Goal: Task Accomplishment & Management: Manage account settings

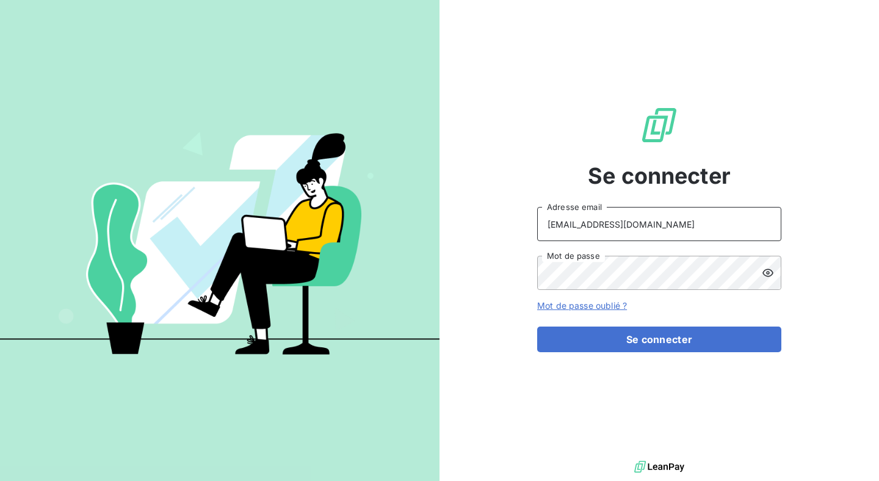
drag, startPoint x: 634, startPoint y: 231, endPoint x: 525, endPoint y: 231, distance: 109.3
click at [525, 231] on div "Se connecter [EMAIL_ADDRESS][DOMAIN_NAME] Adresse email Mot de passe Mot de pas…" at bounding box center [660, 229] width 440 height 458
click at [580, 222] on input "[EMAIL_ADDRESS][DOMAIN_NAME]" at bounding box center [659, 224] width 244 height 34
drag, startPoint x: 642, startPoint y: 227, endPoint x: 540, endPoint y: 227, distance: 102.6
click at [540, 227] on input "[EMAIL_ADDRESS][DOMAIN_NAME]" at bounding box center [659, 224] width 244 height 34
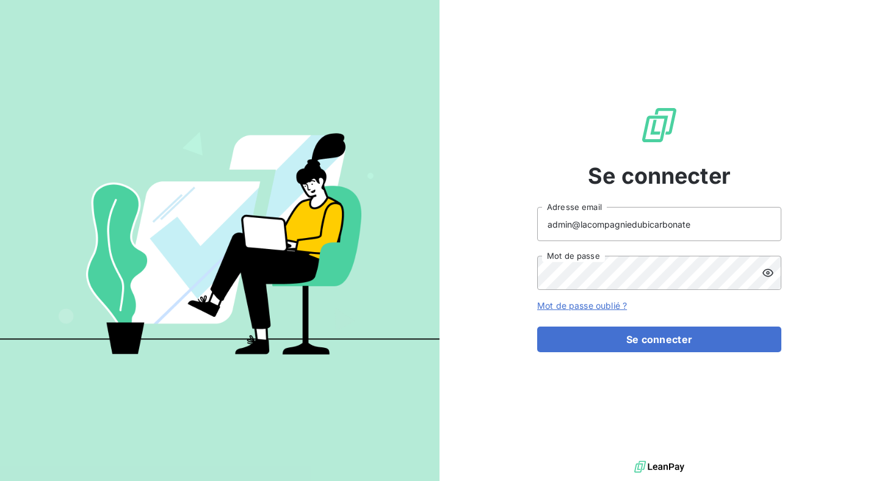
click at [782, 277] on div "Se connecter admin@lacompagniedubicarbonate Adresse email Mot de passe Mot de p…" at bounding box center [660, 229] width 440 height 458
click at [770, 277] on icon at bounding box center [768, 273] width 12 height 12
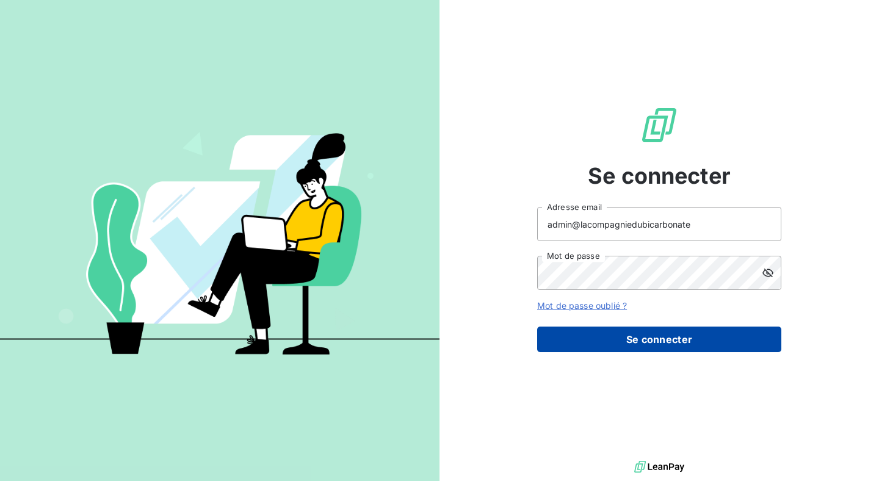
click at [589, 337] on button "Se connecter" at bounding box center [659, 340] width 244 height 26
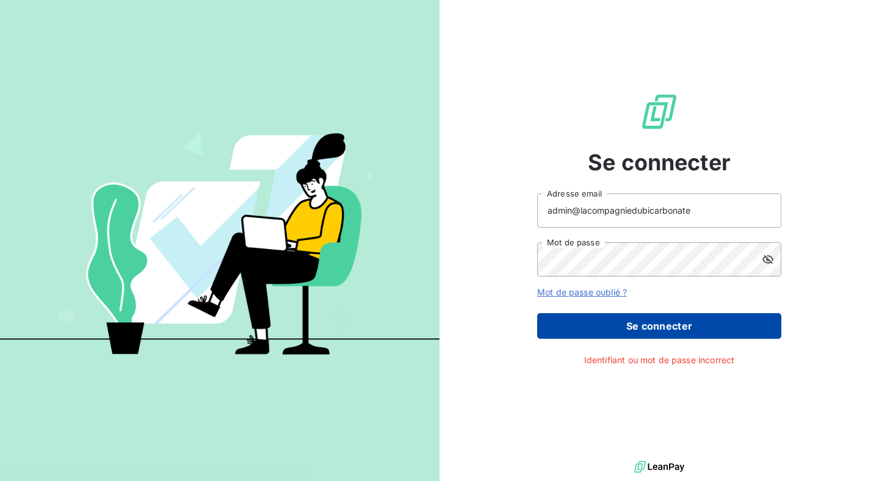
click at [525, 328] on div "Se connecter admin@lacompagniedubicarbonate Adresse email Mot de passe Mot de p…" at bounding box center [660, 229] width 440 height 458
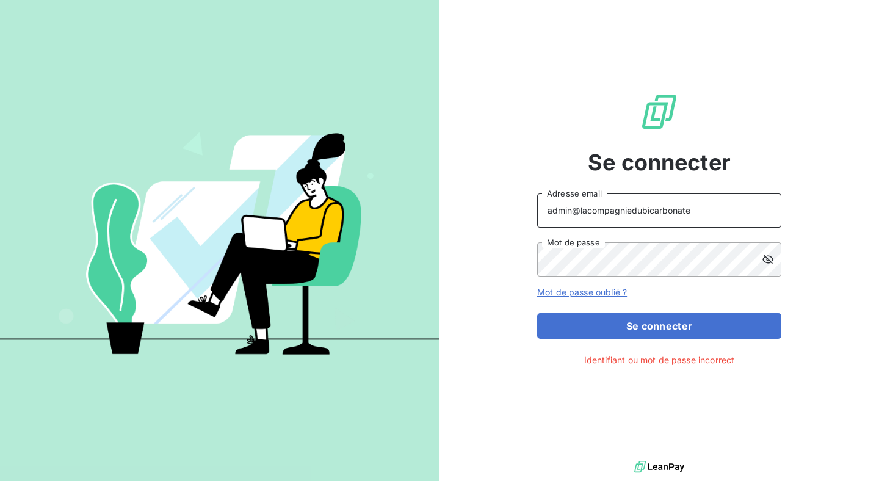
drag, startPoint x: 719, startPoint y: 206, endPoint x: 578, endPoint y: 208, distance: 140.4
click at [578, 208] on input "admin@lacompagniedubicarbonate" at bounding box center [659, 211] width 244 height 34
paste input
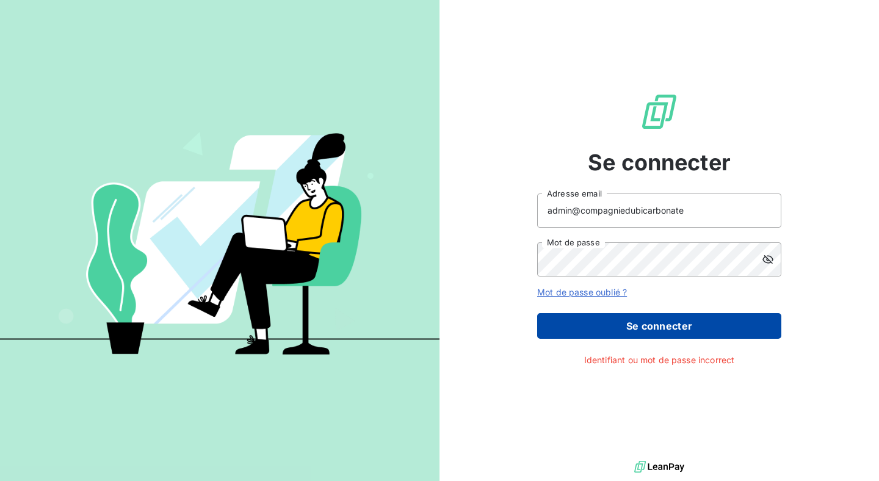
type input "admin@compagniedubicarbonate"
click at [642, 319] on button "Se connecter" at bounding box center [659, 326] width 244 height 26
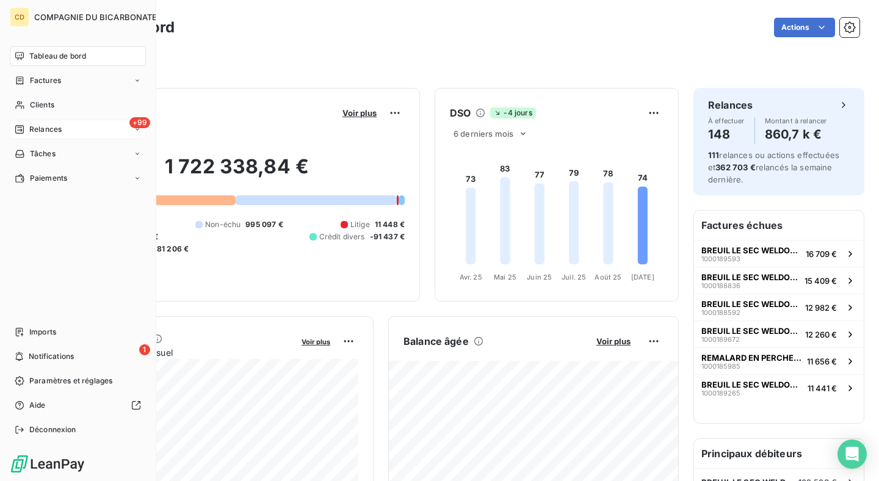
click at [45, 128] on span "Relances" at bounding box center [45, 129] width 32 height 11
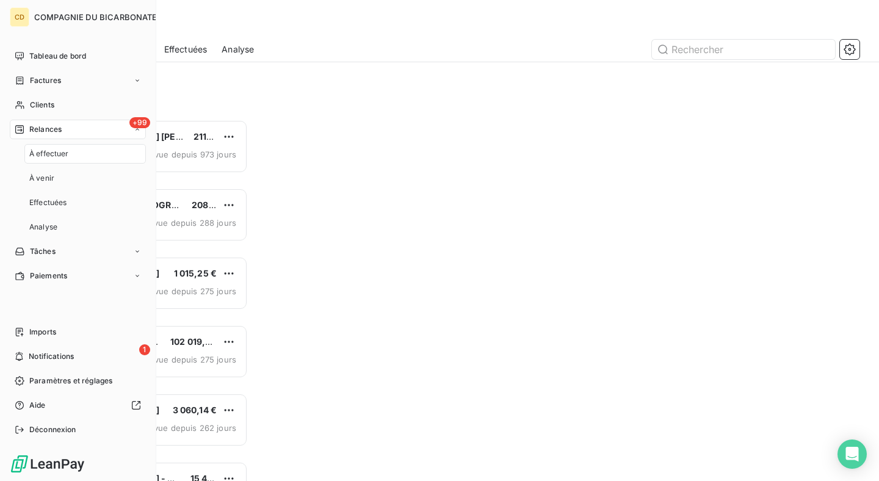
scroll to position [361, 189]
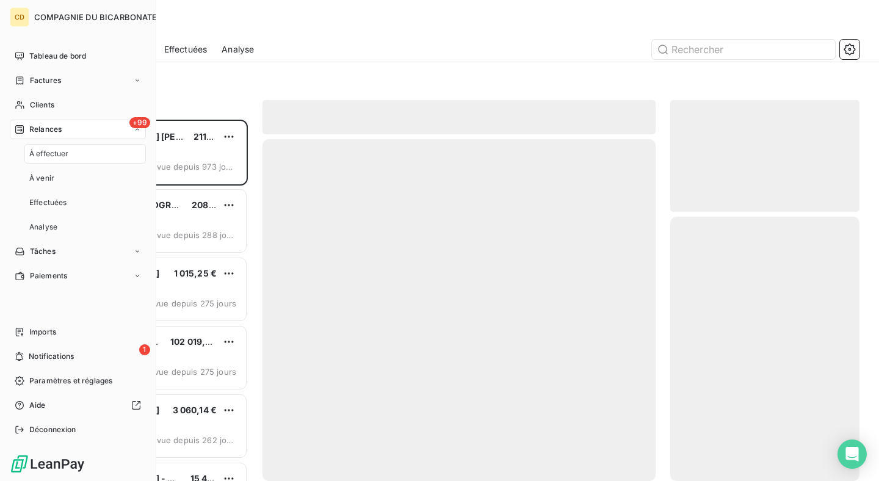
click at [49, 150] on span "À effectuer" at bounding box center [49, 153] width 40 height 11
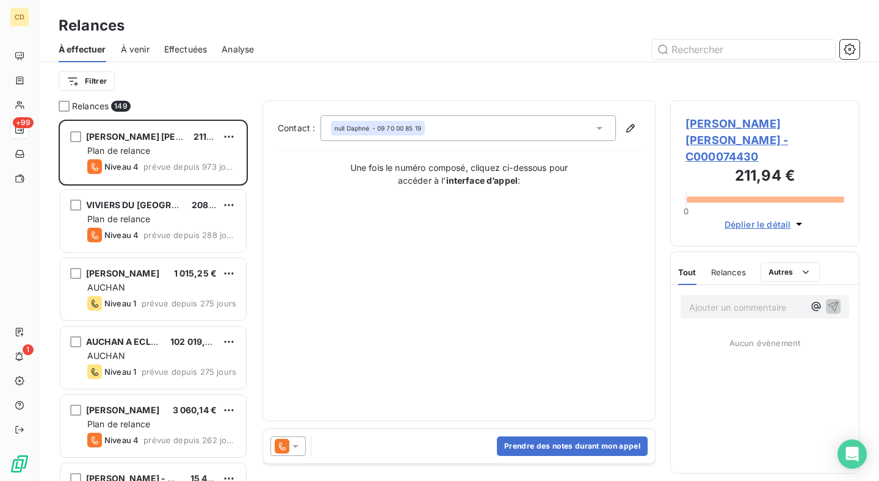
click at [190, 48] on span "Effectuées" at bounding box center [185, 49] width 43 height 12
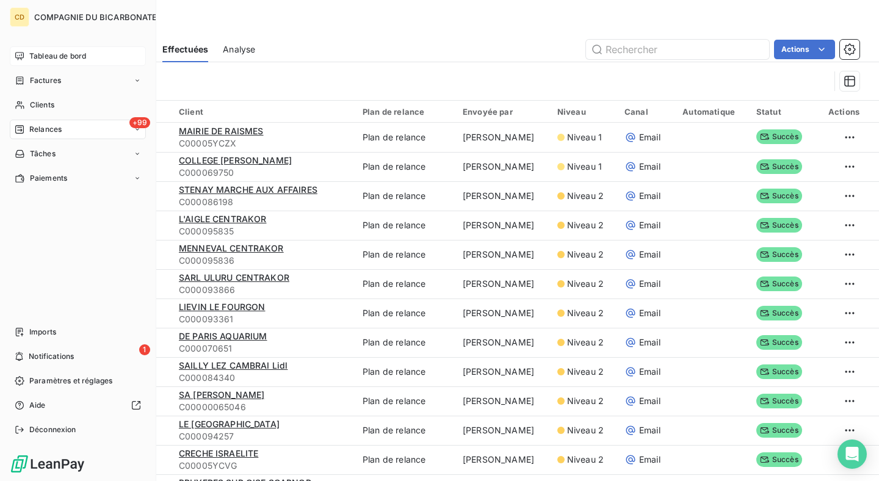
click at [58, 56] on span "Tableau de bord" at bounding box center [57, 56] width 57 height 11
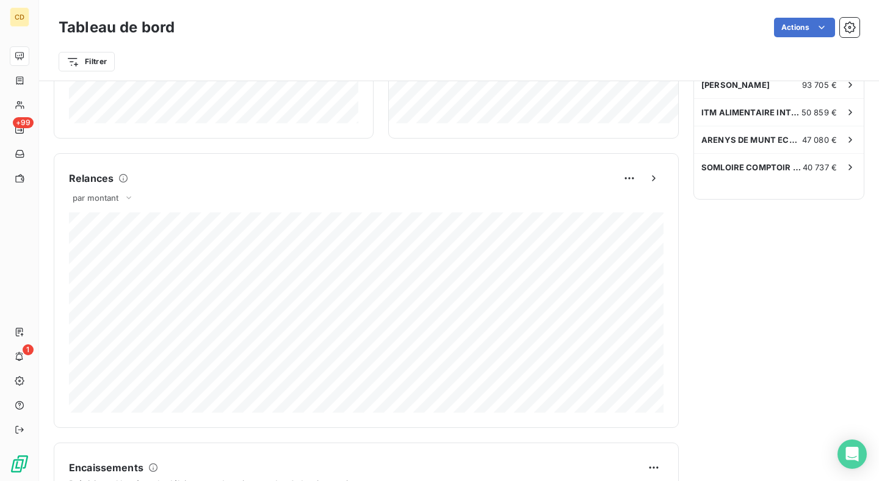
scroll to position [438, 0]
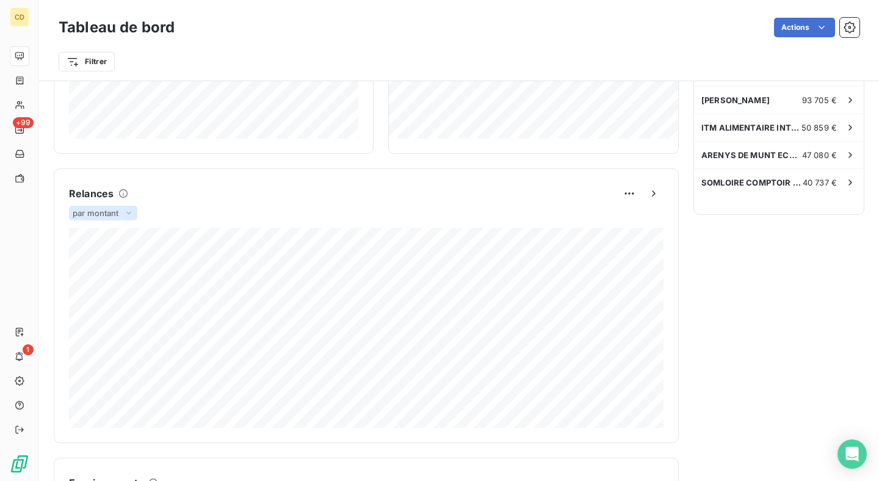
click at [126, 214] on icon at bounding box center [129, 213] width 10 height 12
click at [120, 257] on li "par volume" at bounding box center [110, 261] width 78 height 22
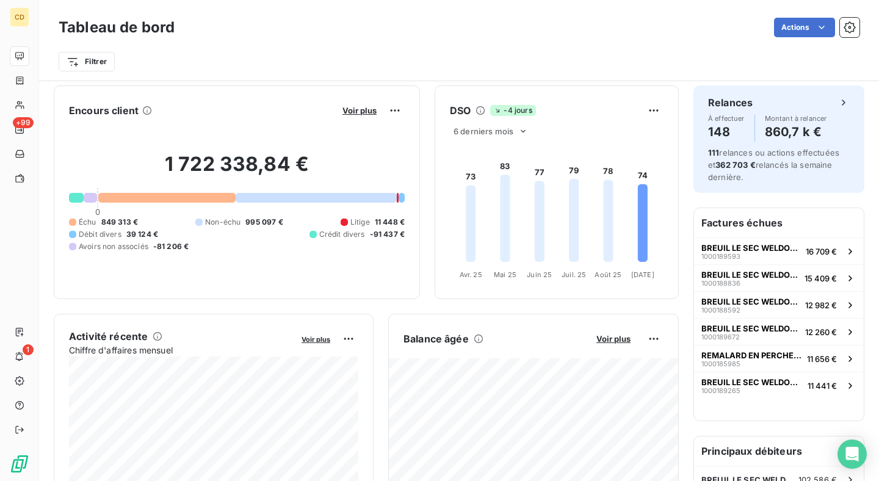
scroll to position [0, 0]
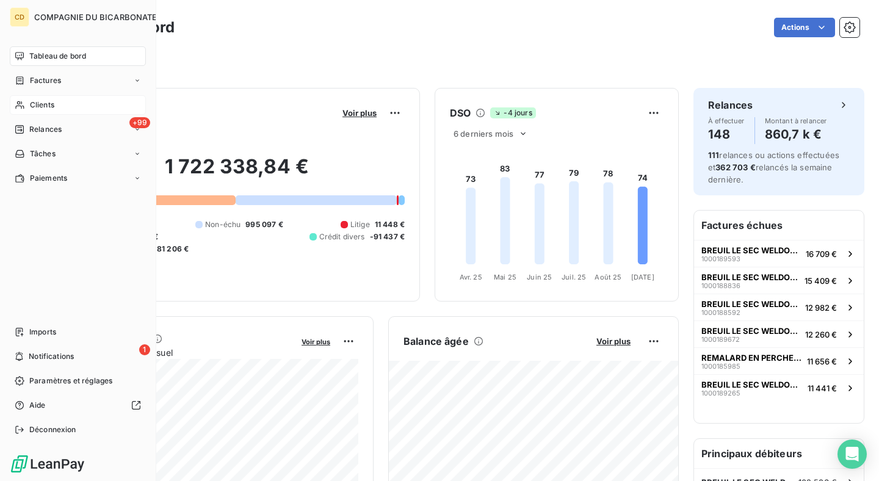
click at [85, 106] on div "Clients" at bounding box center [78, 105] width 136 height 20
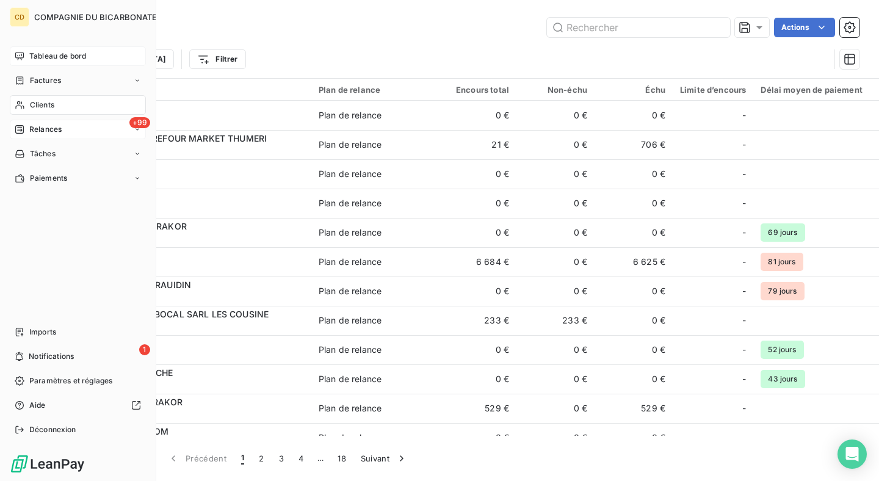
click at [38, 127] on span "Relances" at bounding box center [45, 129] width 32 height 11
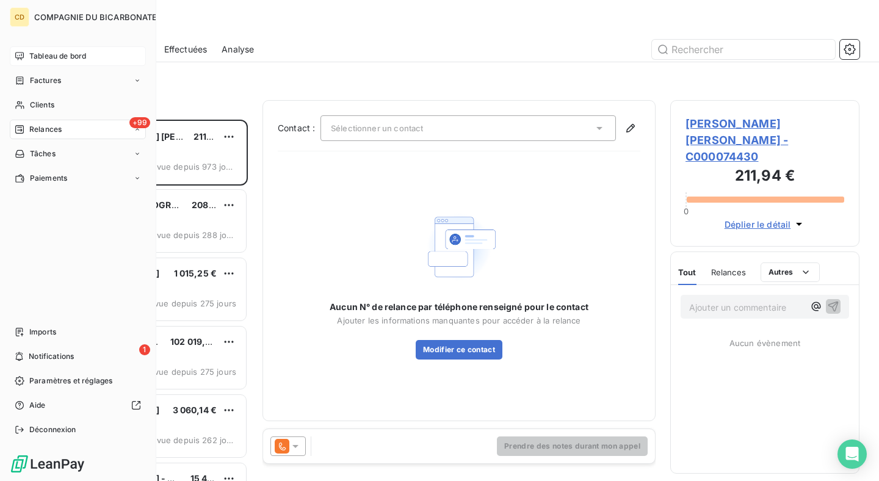
scroll to position [361, 189]
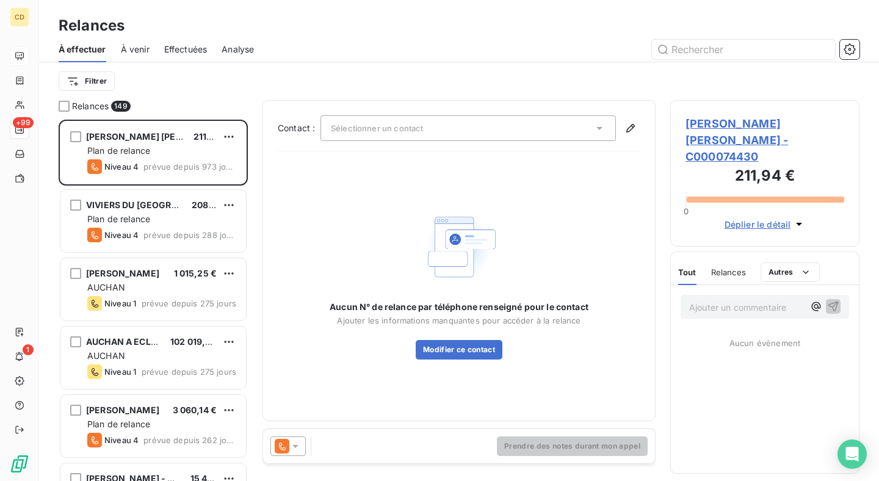
click at [200, 51] on span "Effectuées" at bounding box center [185, 49] width 43 height 12
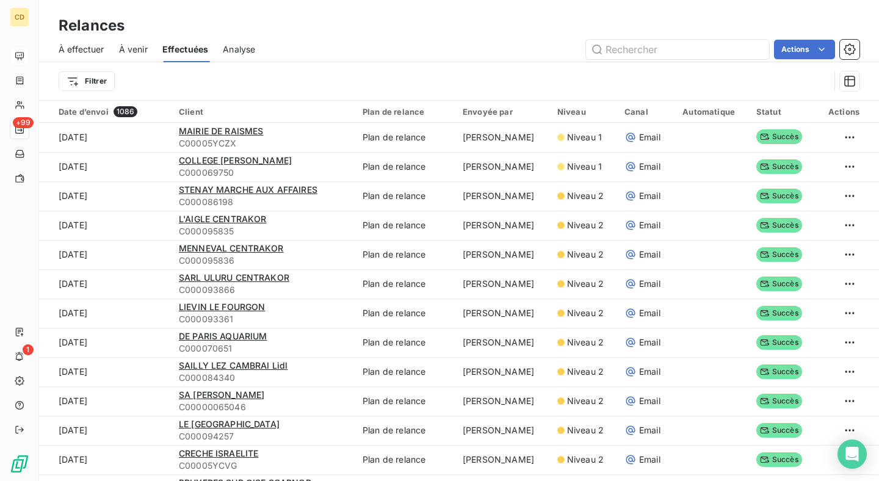
click at [238, 49] on span "Analyse" at bounding box center [239, 49] width 32 height 12
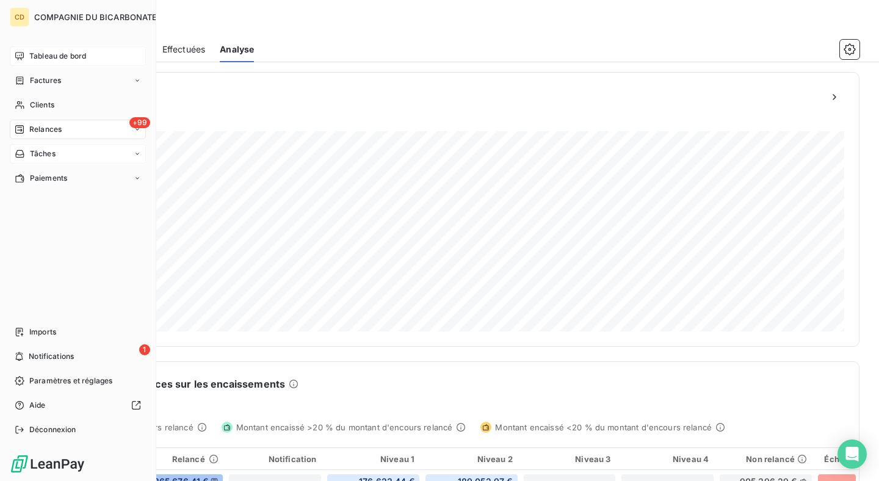
click at [60, 148] on div "Tâches" at bounding box center [78, 154] width 136 height 20
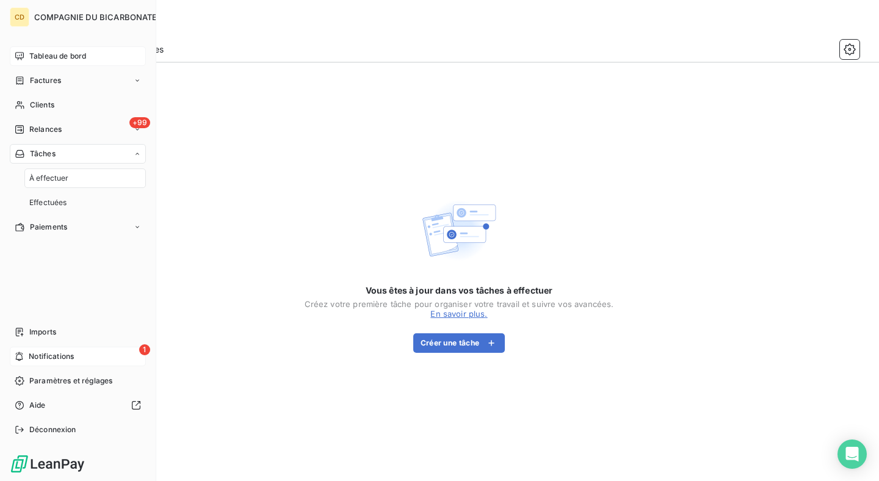
click at [60, 356] on span "Notifications" at bounding box center [51, 356] width 45 height 11
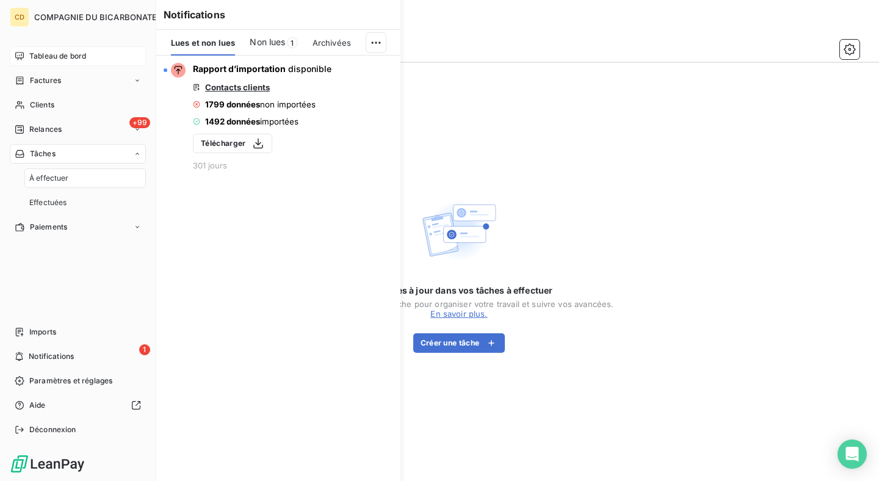
click at [79, 53] on span "Tableau de bord" at bounding box center [57, 56] width 57 height 11
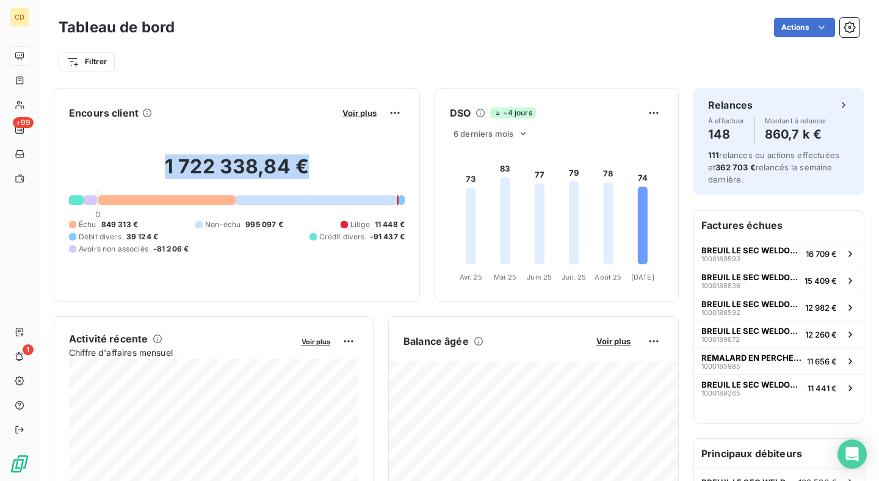
drag, startPoint x: 161, startPoint y: 165, endPoint x: 347, endPoint y: 173, distance: 186.4
click at [347, 173] on h2 "1 722 338,84 €" at bounding box center [237, 172] width 336 height 37
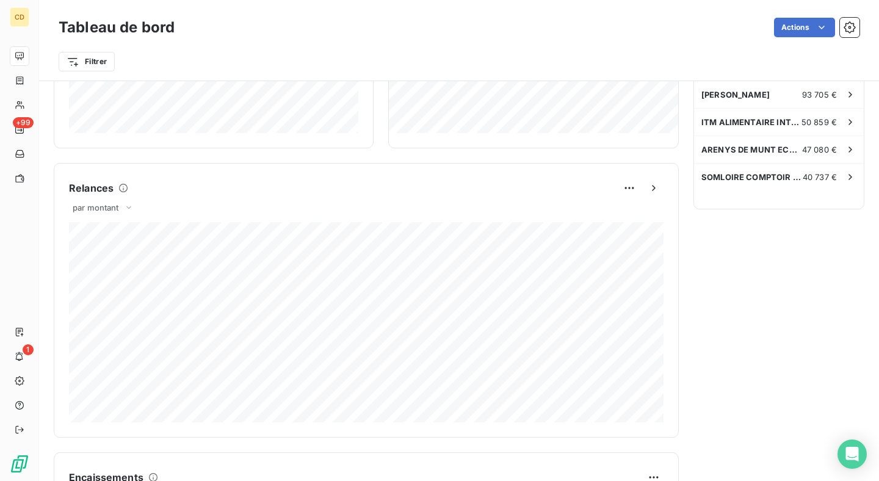
scroll to position [454, 0]
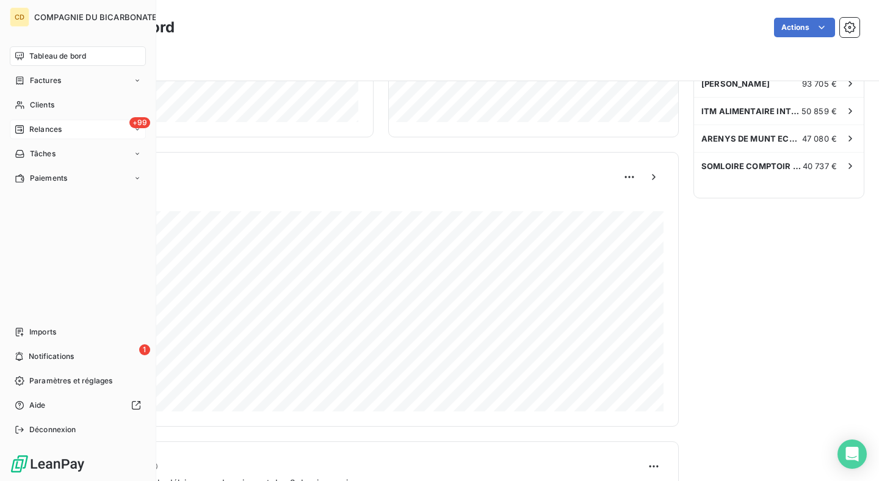
click at [51, 134] on span "Relances" at bounding box center [45, 129] width 32 height 11
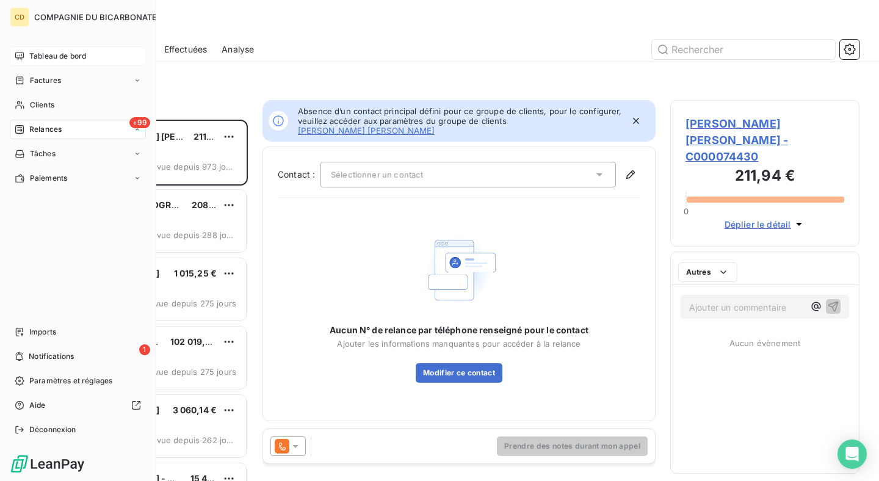
scroll to position [361, 189]
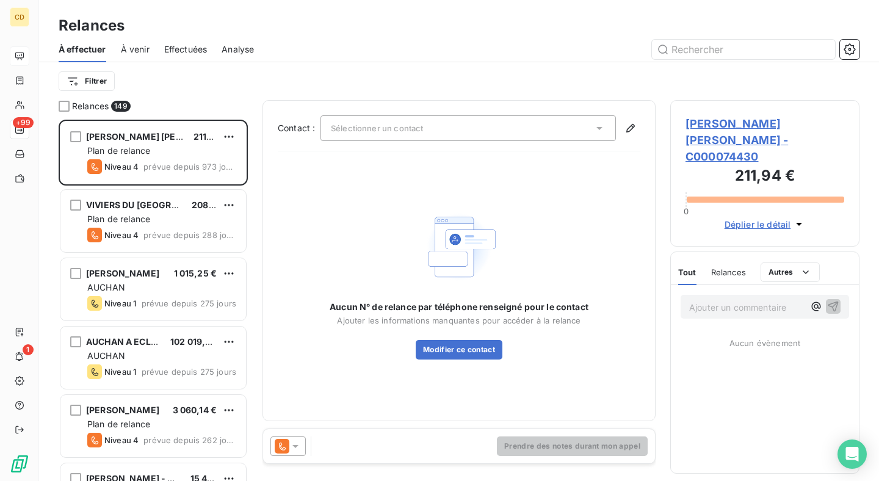
click at [194, 51] on span "Effectuées" at bounding box center [185, 49] width 43 height 12
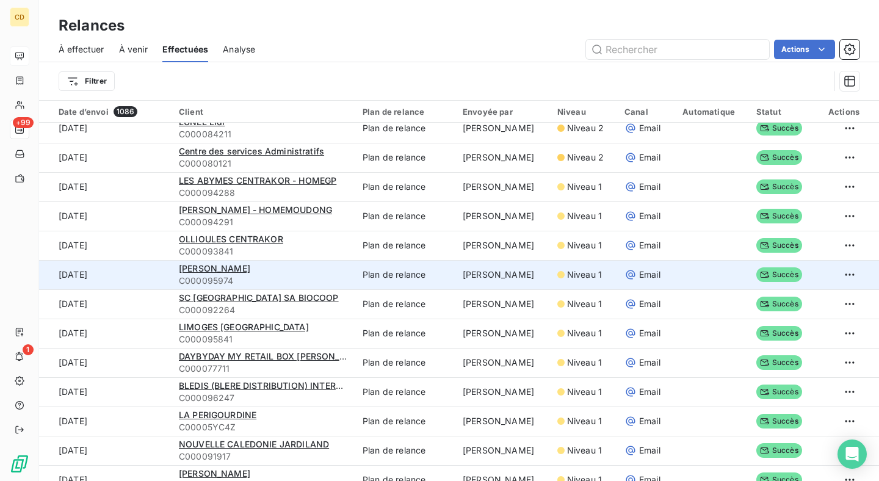
scroll to position [1087, 0]
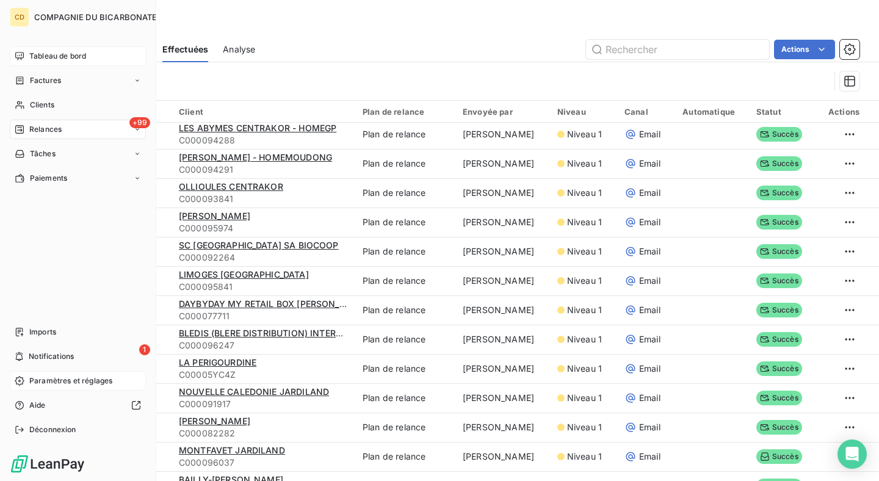
click at [52, 388] on div "Paramètres et réglages" at bounding box center [78, 381] width 136 height 20
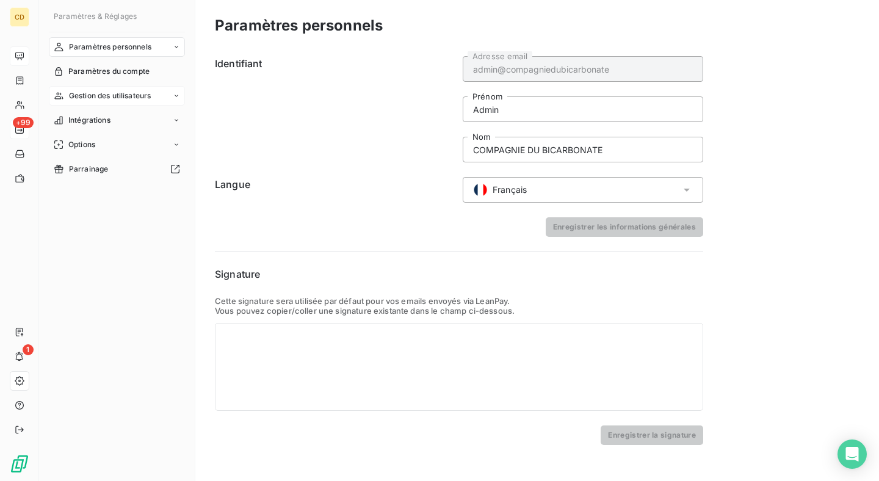
click at [127, 93] on span "Gestion des utilisateurs" at bounding box center [110, 95] width 82 height 11
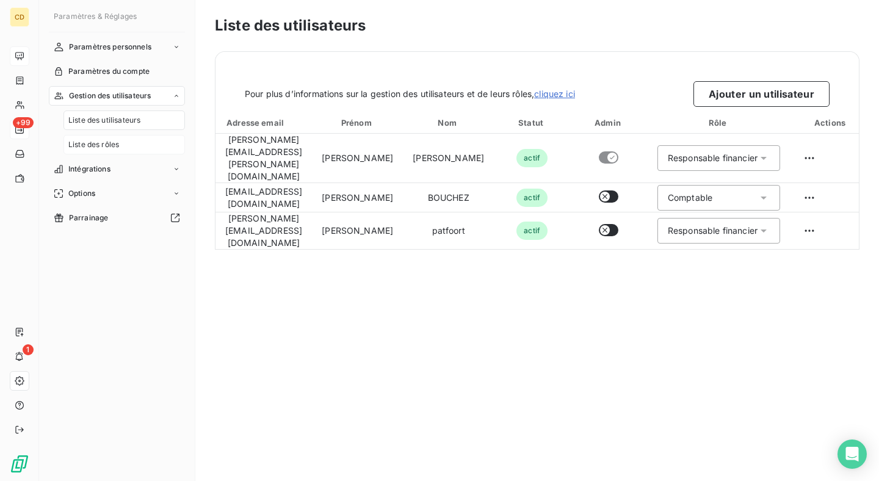
click at [162, 141] on div "Liste des rôles" at bounding box center [123, 145] width 121 height 20
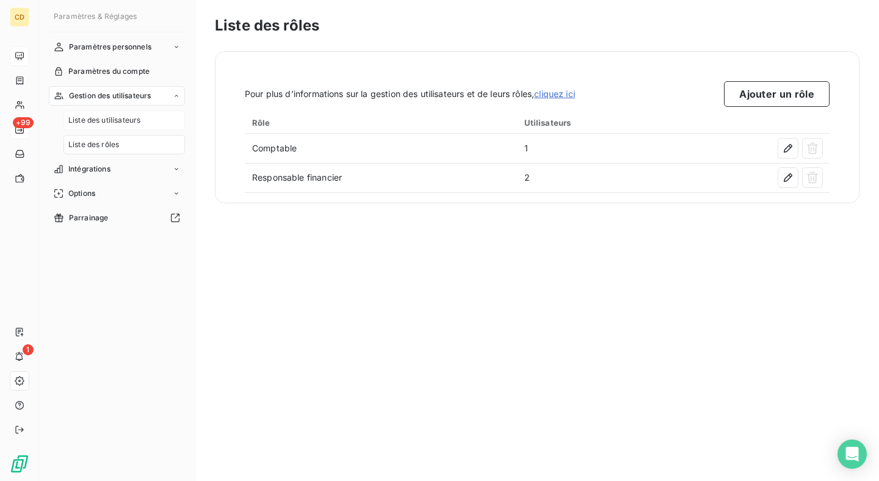
click at [151, 123] on div "Liste des utilisateurs" at bounding box center [123, 121] width 121 height 20
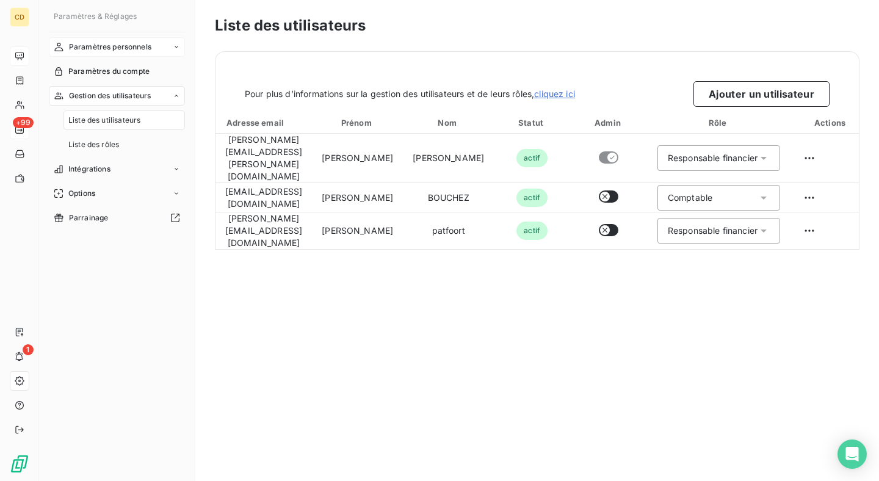
click at [139, 46] on span "Paramètres personnels" at bounding box center [110, 47] width 82 height 11
